Goal: Information Seeking & Learning: Learn about a topic

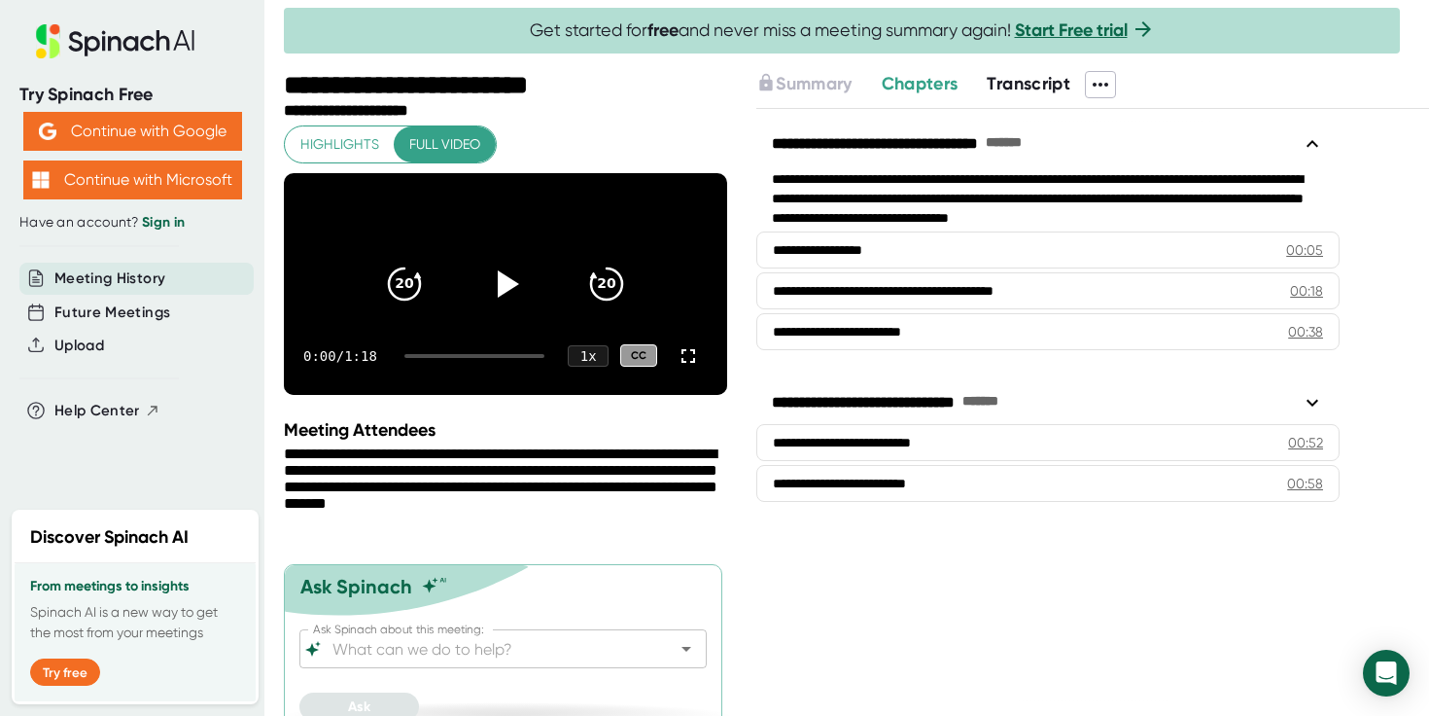
click at [454, 142] on span "Full video" at bounding box center [444, 144] width 71 height 24
click at [509, 298] on icon at bounding box center [509, 283] width 22 height 28
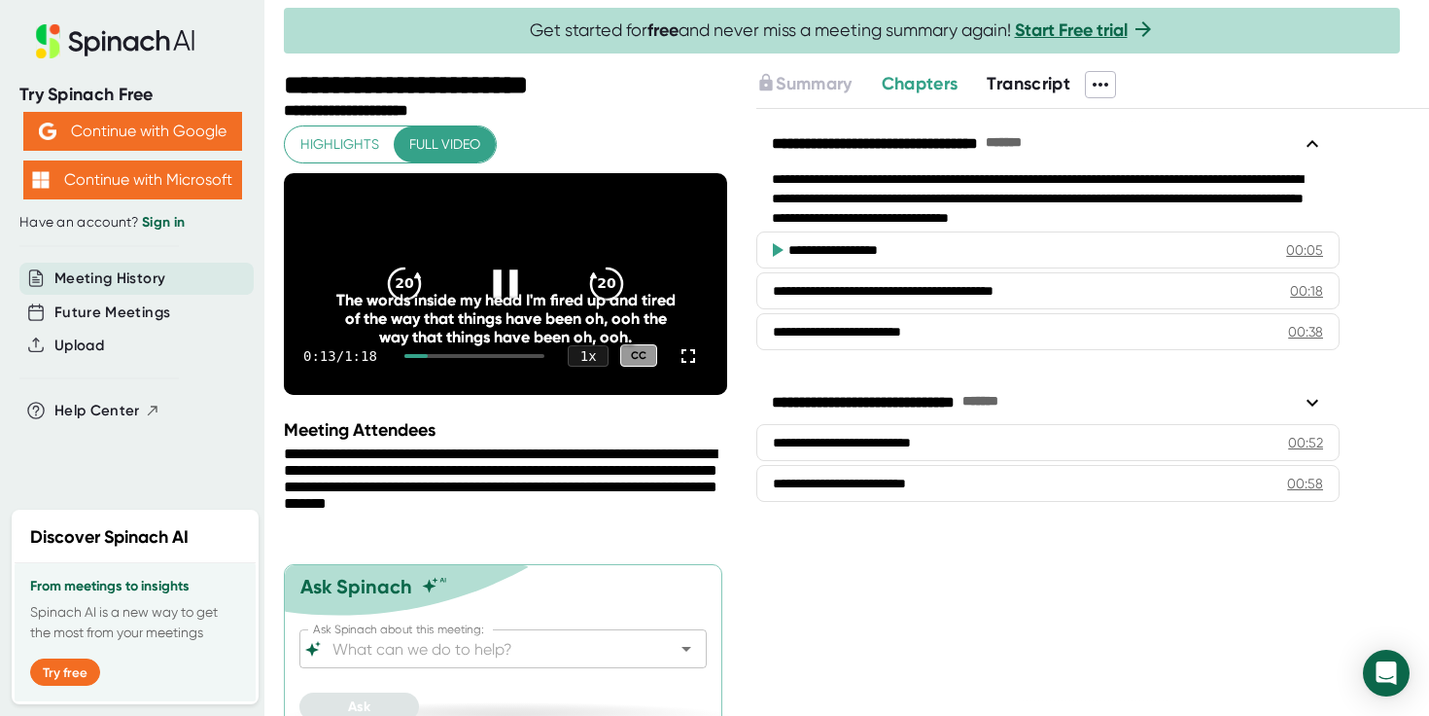
drag, startPoint x: 429, startPoint y: 384, endPoint x: 454, endPoint y: 382, distance: 25.4
click at [454, 358] on div at bounding box center [475, 356] width 140 height 4
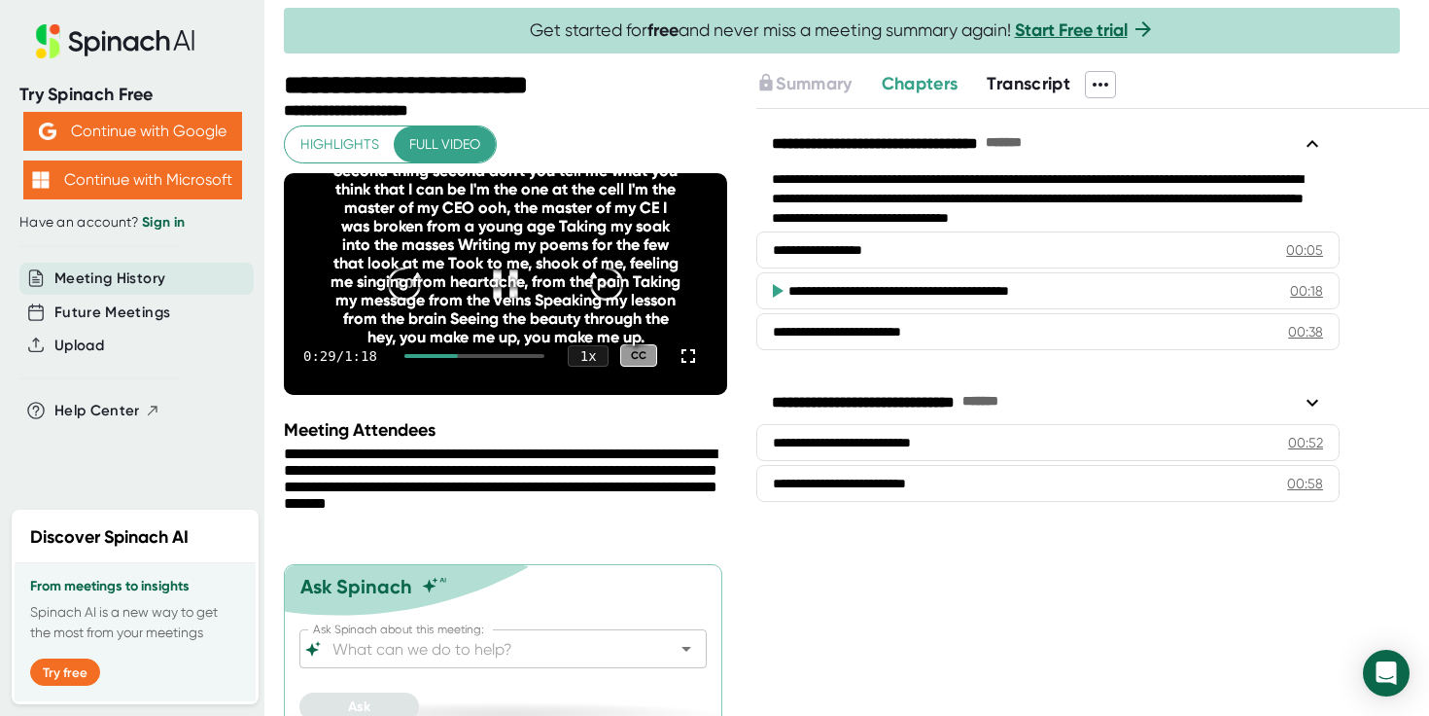
drag, startPoint x: 459, startPoint y: 380, endPoint x: 478, endPoint y: 381, distance: 19.5
click at [478, 381] on div "0:29 / 1:18 1 x CC" at bounding box center [505, 356] width 443 height 78
drag, startPoint x: 479, startPoint y: 380, endPoint x: 495, endPoint y: 379, distance: 15.6
click at [495, 379] on div "0:31 / 1:18 1 x CC" at bounding box center [505, 356] width 443 height 78
click at [595, 367] on div "1 x" at bounding box center [588, 355] width 43 height 22
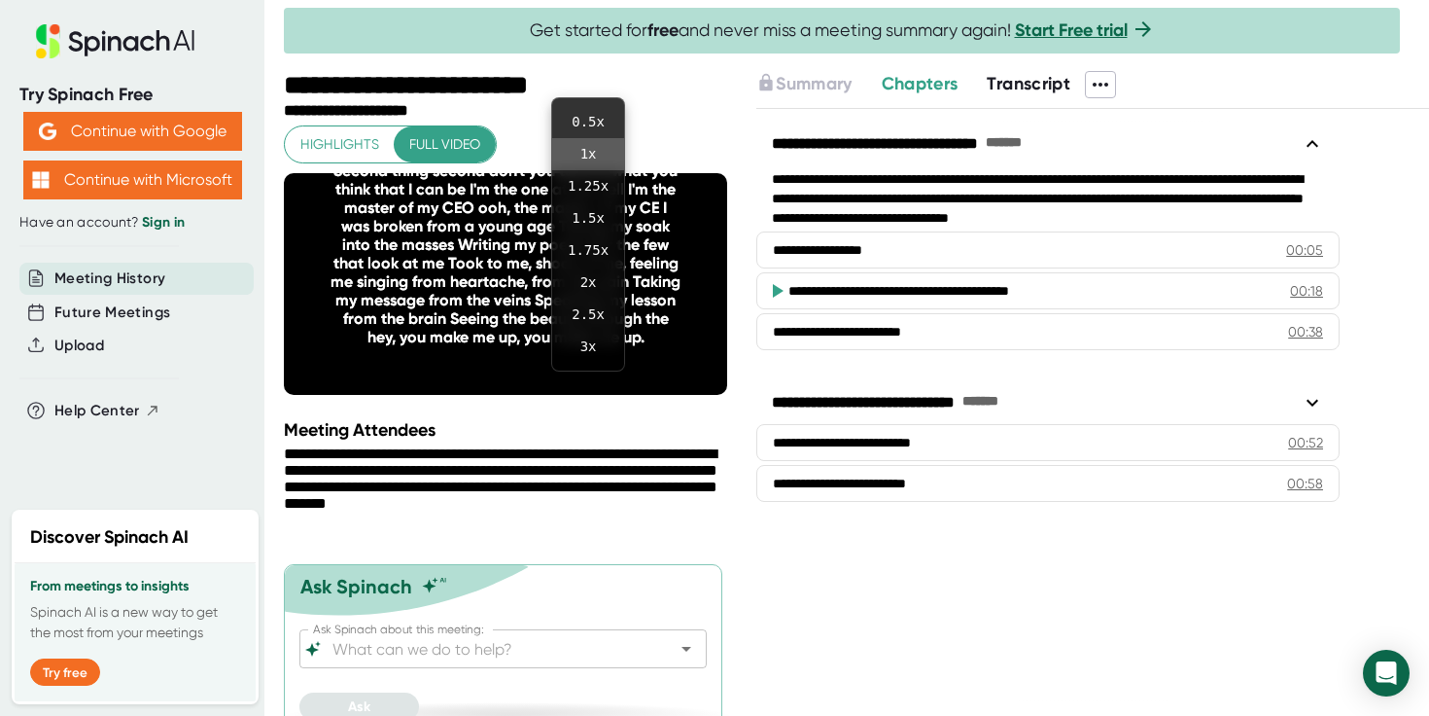
click at [756, 181] on div at bounding box center [714, 358] width 1429 height 716
